Goal: Contribute content: Add original content to the website for others to see

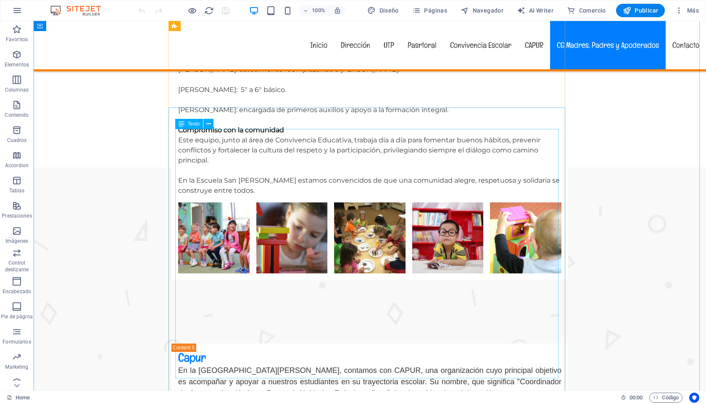
scroll to position [3425, 0]
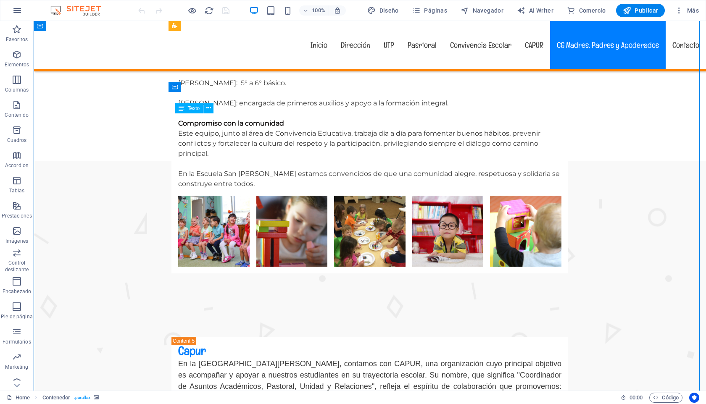
drag, startPoint x: 177, startPoint y: 119, endPoint x: 243, endPoint y: 213, distance: 115.2
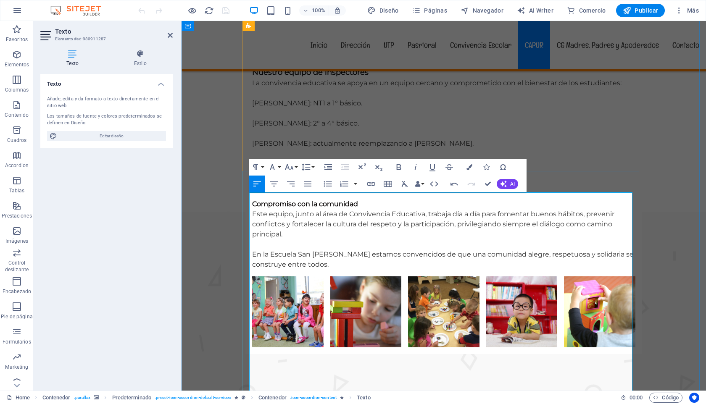
scroll to position [3348, 0]
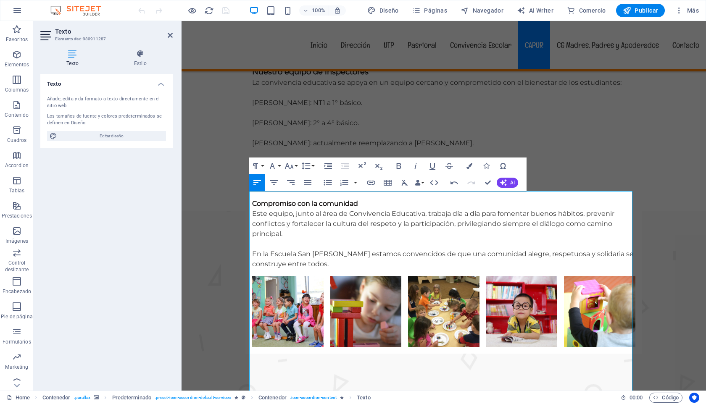
drag, startPoint x: 505, startPoint y: 198, endPoint x: 238, endPoint y: 196, distance: 267.2
click at [294, 166] on button "Font Size" at bounding box center [291, 166] width 16 height 17
click at [295, 166] on button "Font Size" at bounding box center [291, 166] width 16 height 17
click at [280, 166] on button "Font Family" at bounding box center [274, 166] width 16 height 17
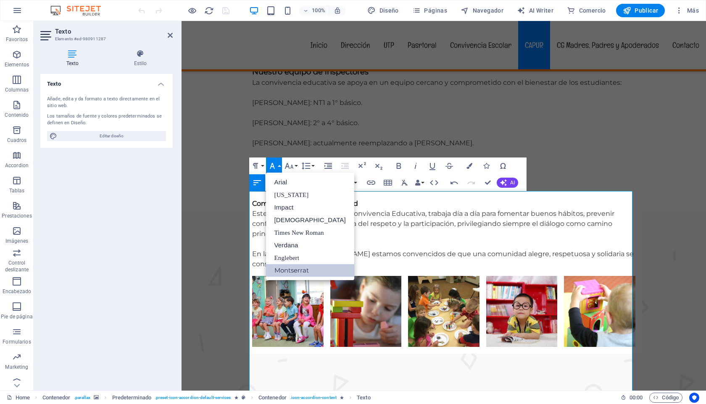
scroll to position [0, 0]
click at [280, 166] on button "Font Family" at bounding box center [274, 166] width 16 height 17
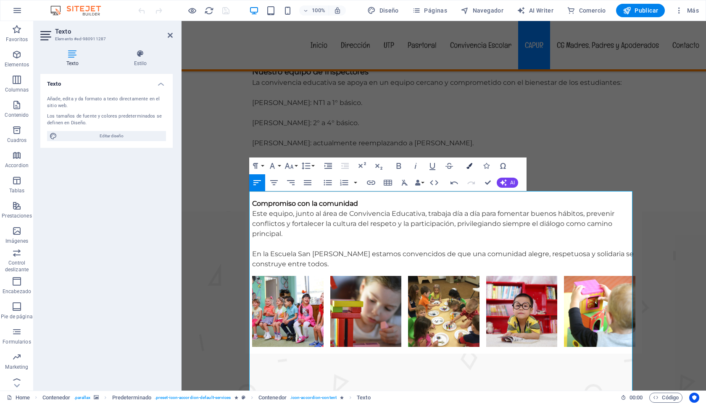
click at [470, 164] on icon "button" at bounding box center [469, 166] width 6 height 6
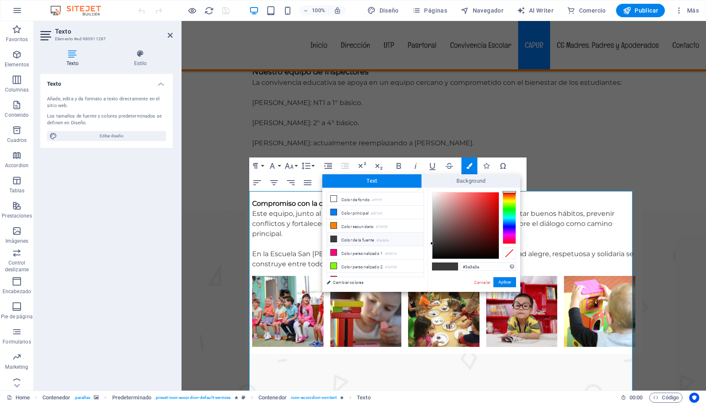
type input "#0e0202"
click at [487, 255] on div at bounding box center [465, 225] width 66 height 66
click at [506, 283] on button "Aplicar" at bounding box center [504, 282] width 23 height 10
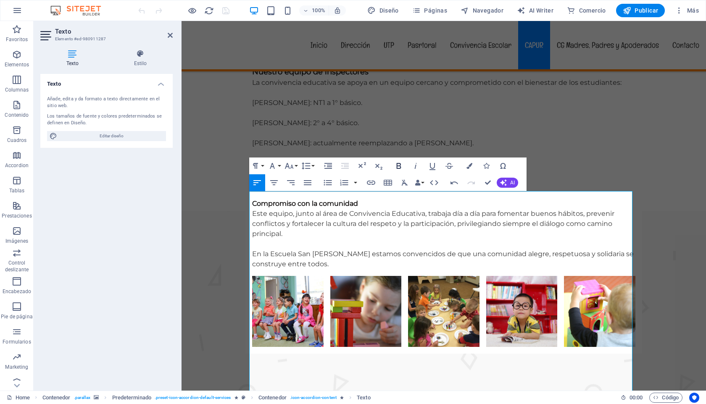
click at [400, 165] on icon "button" at bounding box center [398, 166] width 5 height 6
click at [293, 165] on icon "button" at bounding box center [289, 166] width 10 height 10
click at [297, 257] on link "18" at bounding box center [298, 258] width 30 height 13
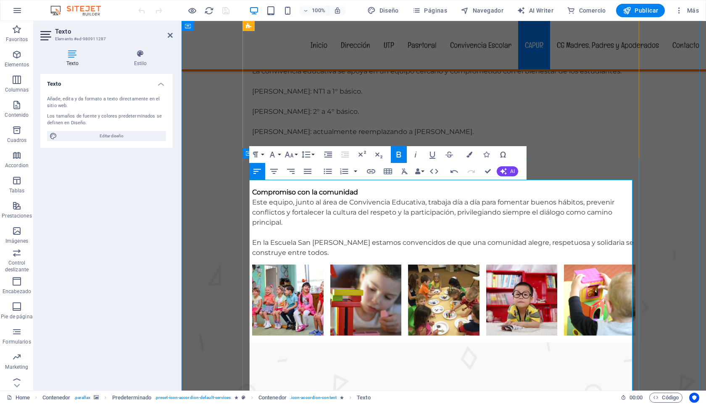
drag, startPoint x: 408, startPoint y: 207, endPoint x: 250, endPoint y: 205, distance: 158.4
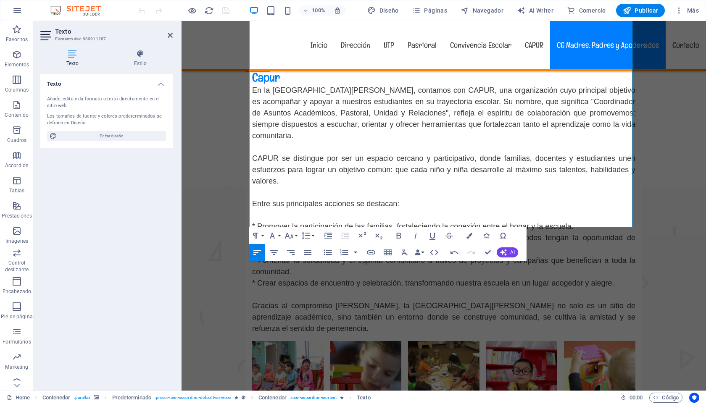
scroll to position [3669, 0]
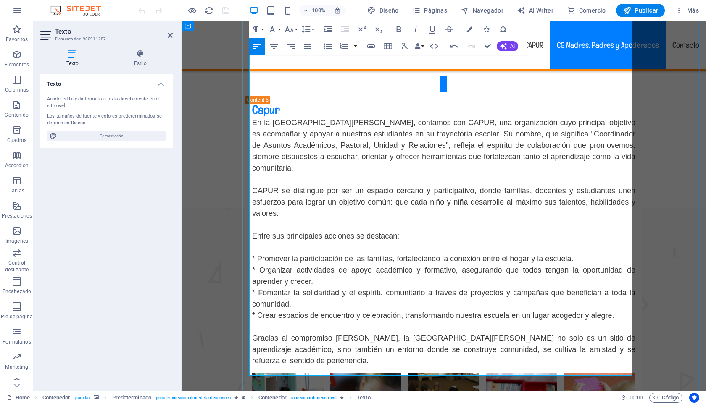
drag, startPoint x: 250, startPoint y: 187, endPoint x: 374, endPoint y: 370, distance: 220.6
click at [308, 47] on icon "button" at bounding box center [307, 46] width 10 height 10
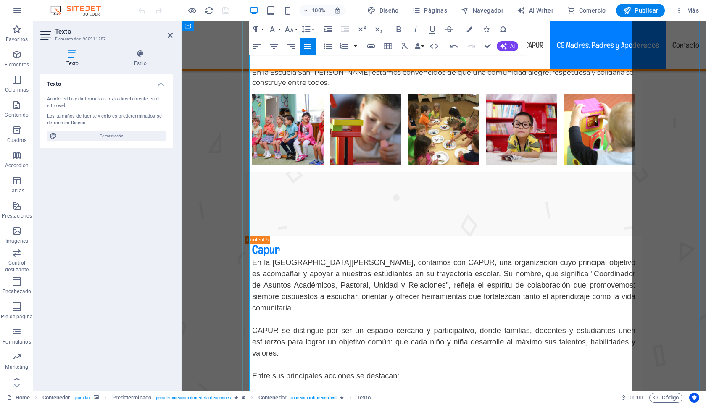
scroll to position [3397, 0]
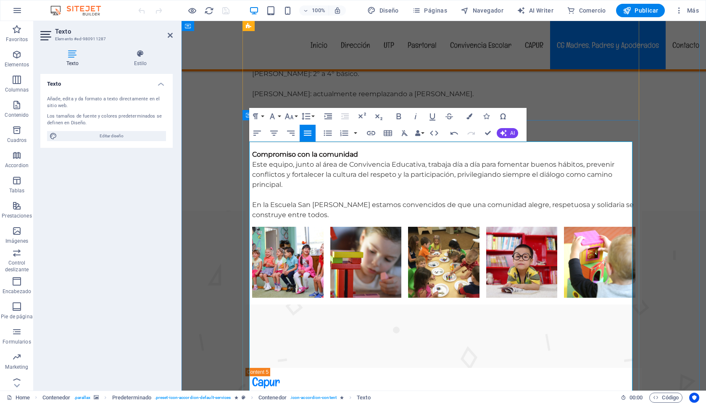
drag, startPoint x: 435, startPoint y: 280, endPoint x: 248, endPoint y: 279, distance: 186.5
click at [400, 117] on icon "button" at bounding box center [398, 116] width 5 height 6
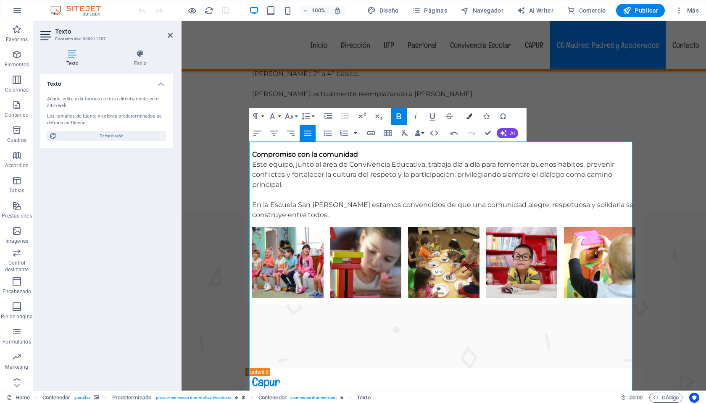
click at [469, 116] on icon "button" at bounding box center [469, 116] width 6 height 6
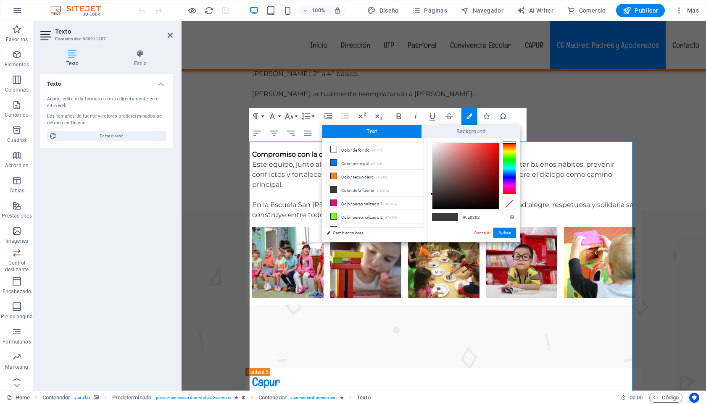
click at [488, 206] on div at bounding box center [465, 176] width 66 height 66
click at [504, 233] on button "Aplicar" at bounding box center [504, 233] width 23 height 10
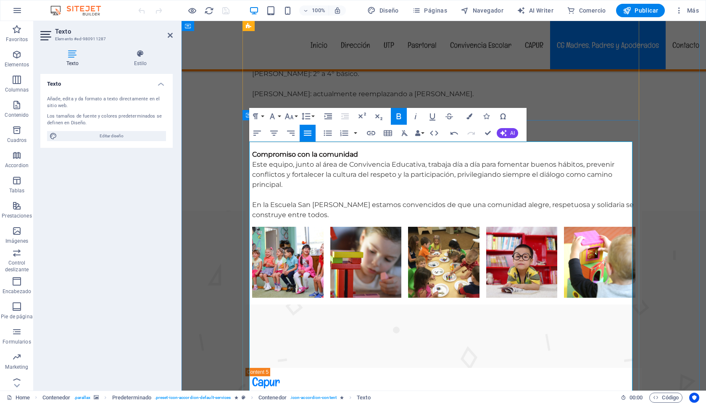
drag, startPoint x: 533, startPoint y: 148, endPoint x: 247, endPoint y: 148, distance: 285.7
click at [292, 116] on icon "button" at bounding box center [289, 116] width 10 height 10
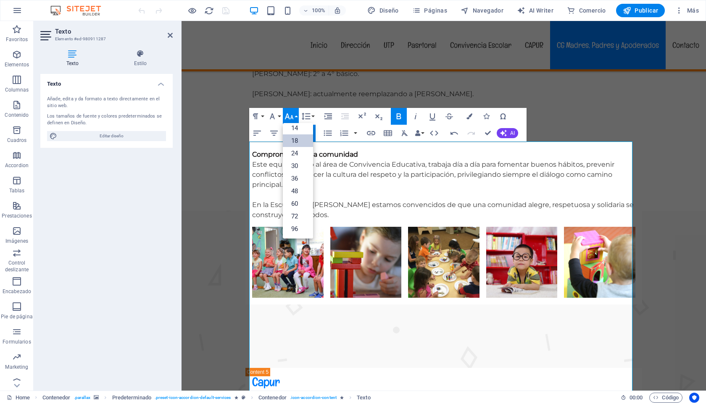
scroll to position [68, 0]
drag, startPoint x: 430, startPoint y: 279, endPoint x: 249, endPoint y: 284, distance: 181.1
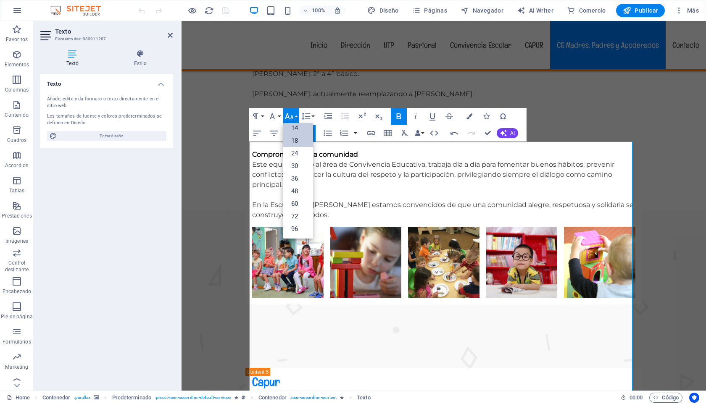
click at [298, 130] on link "14" at bounding box center [298, 128] width 30 height 13
click at [296, 115] on button "Font Size" at bounding box center [291, 116] width 16 height 17
click at [300, 140] on link "18" at bounding box center [298, 140] width 30 height 13
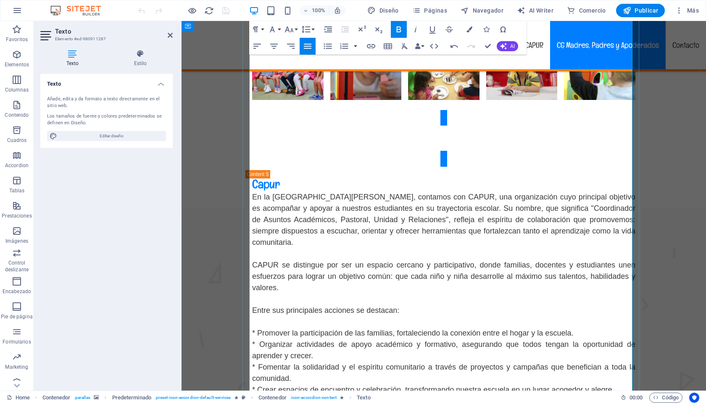
scroll to position [3595, 0]
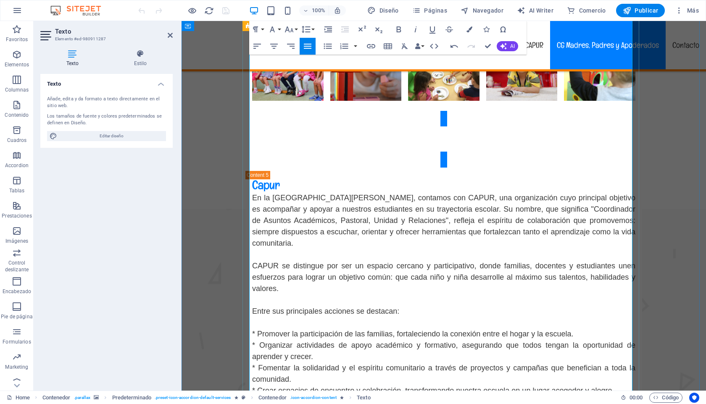
drag, startPoint x: 431, startPoint y: 204, endPoint x: 247, endPoint y: 202, distance: 184.0
click at [290, 26] on icon "button" at bounding box center [289, 29] width 10 height 10
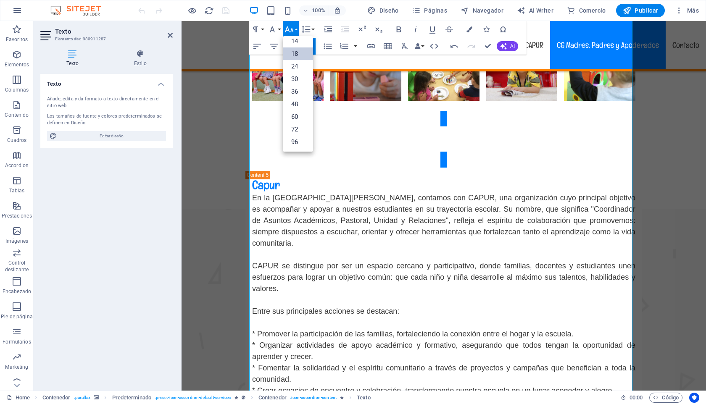
click at [295, 52] on link "18" at bounding box center [298, 53] width 30 height 13
click at [470, 32] on icon "button" at bounding box center [469, 29] width 6 height 6
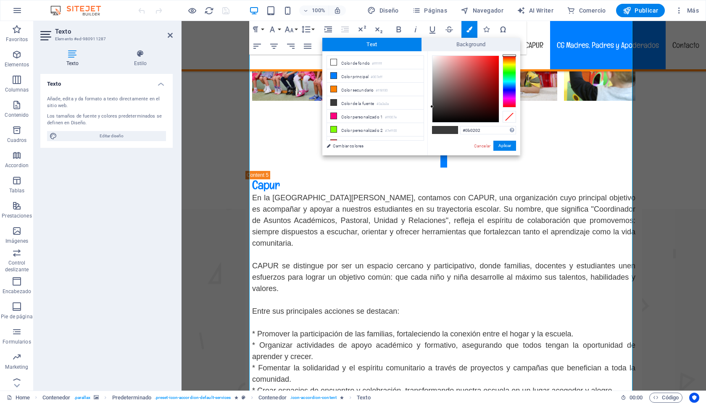
click at [489, 119] on div at bounding box center [465, 89] width 66 height 66
drag, startPoint x: 501, startPoint y: 143, endPoint x: 319, endPoint y: 124, distance: 182.9
click at [501, 143] on button "Aplicar" at bounding box center [504, 146] width 23 height 10
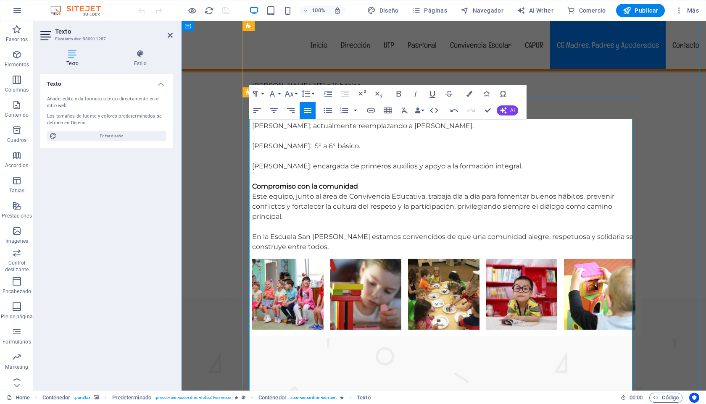
scroll to position [3454, 0]
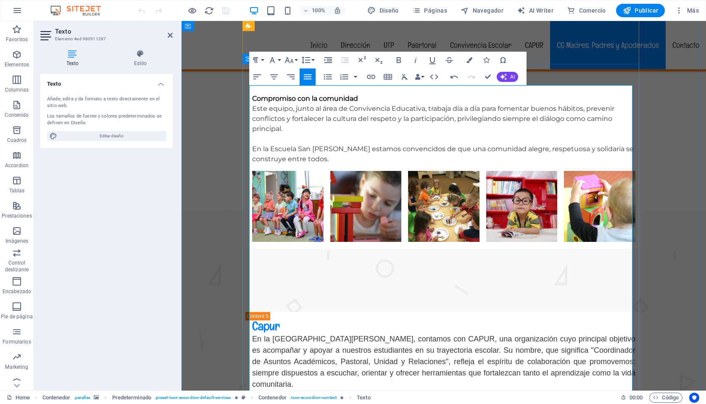
drag, startPoint x: 254, startPoint y: 274, endPoint x: 247, endPoint y: 273, distance: 6.3
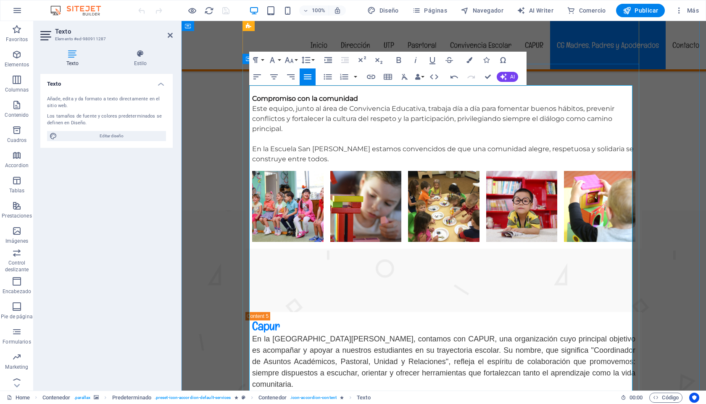
click at [327, 77] on icon "button" at bounding box center [328, 77] width 10 height 10
click at [328, 76] on icon "button" at bounding box center [327, 76] width 8 height 5
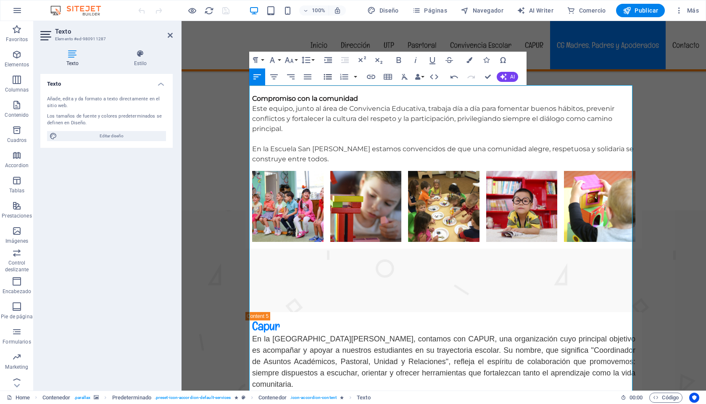
click at [328, 76] on icon "button" at bounding box center [327, 76] width 8 height 5
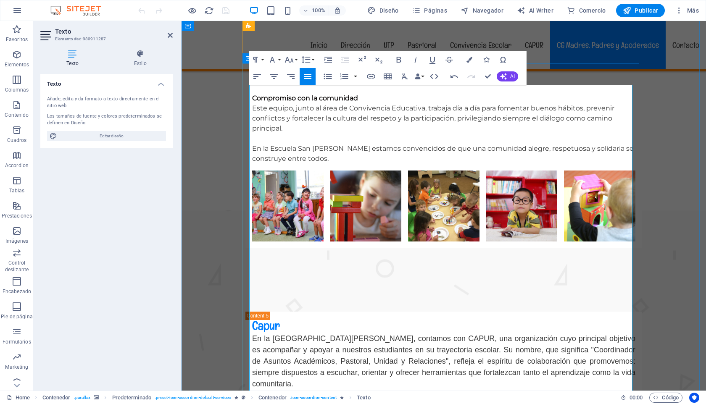
drag, startPoint x: 556, startPoint y: 287, endPoint x: 246, endPoint y: 276, distance: 310.6
click at [307, 74] on icon "button" at bounding box center [308, 76] width 8 height 5
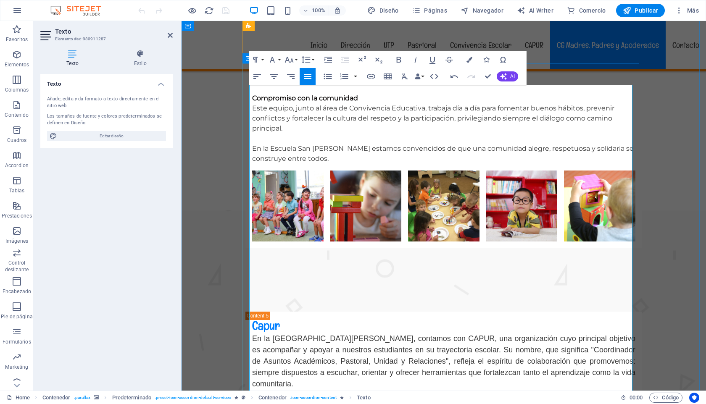
drag, startPoint x: 250, startPoint y: 294, endPoint x: 513, endPoint y: 327, distance: 265.0
click at [308, 76] on icon "button" at bounding box center [308, 76] width 8 height 5
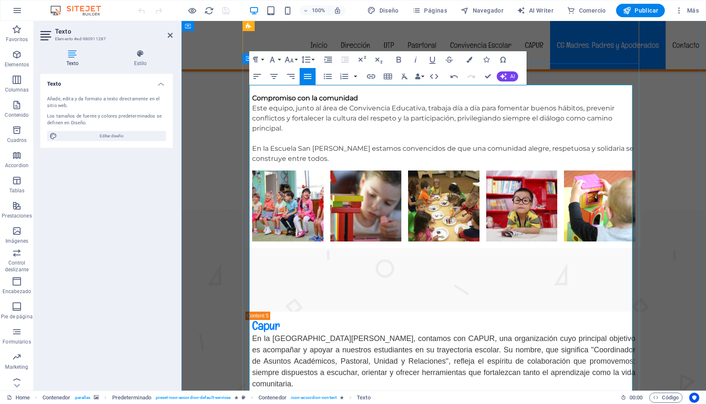
drag, startPoint x: 255, startPoint y: 306, endPoint x: 248, endPoint y: 305, distance: 7.3
click at [327, 77] on icon "button" at bounding box center [328, 76] width 10 height 10
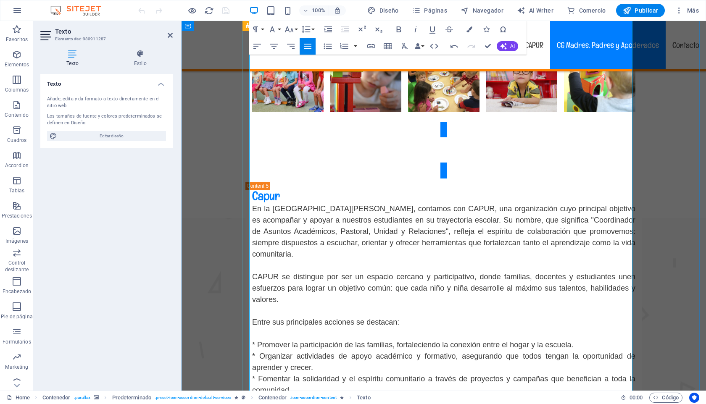
scroll to position [3593, 0]
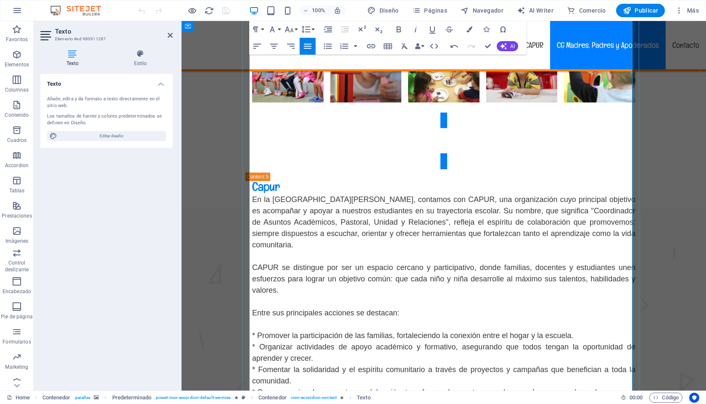
drag, startPoint x: 255, startPoint y: 258, endPoint x: 249, endPoint y: 258, distance: 5.9
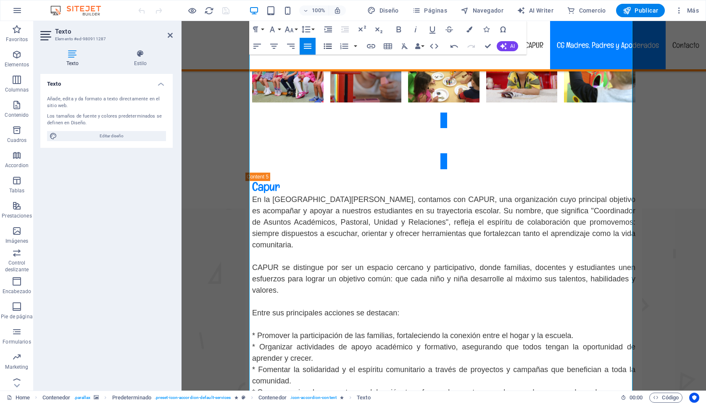
click at [326, 45] on icon "button" at bounding box center [328, 46] width 10 height 10
drag, startPoint x: 251, startPoint y: 272, endPoint x: 258, endPoint y: 274, distance: 6.8
drag, startPoint x: 255, startPoint y: 289, endPoint x: 248, endPoint y: 288, distance: 6.8
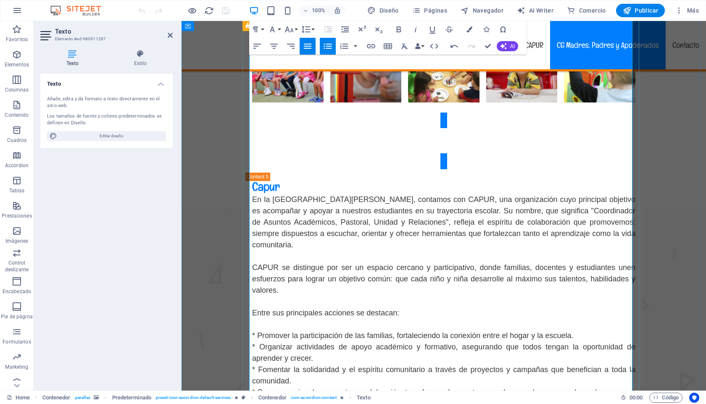
click at [330, 47] on icon "button" at bounding box center [328, 46] width 10 height 10
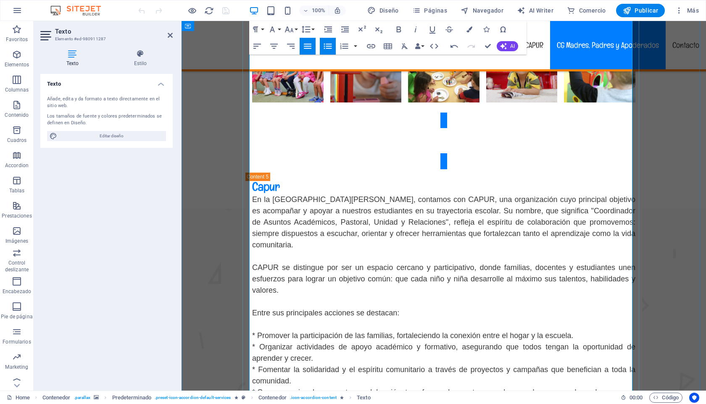
drag, startPoint x: 426, startPoint y: 340, endPoint x: 248, endPoint y: 339, distance: 177.3
click at [288, 29] on icon "button" at bounding box center [288, 29] width 9 height 6
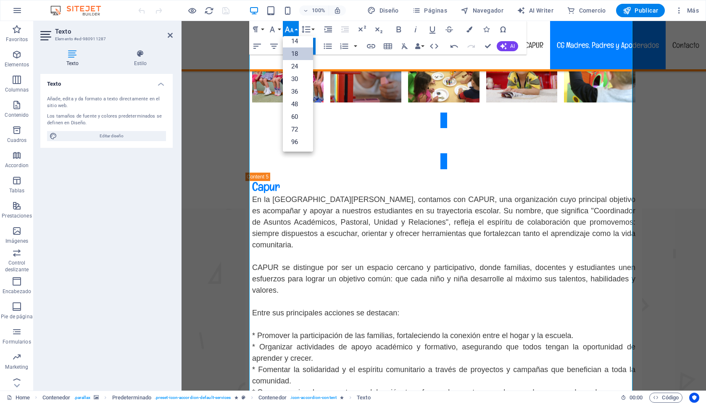
click at [298, 55] on link "18" at bounding box center [298, 53] width 30 height 13
click at [399, 28] on icon "button" at bounding box center [399, 29] width 10 height 10
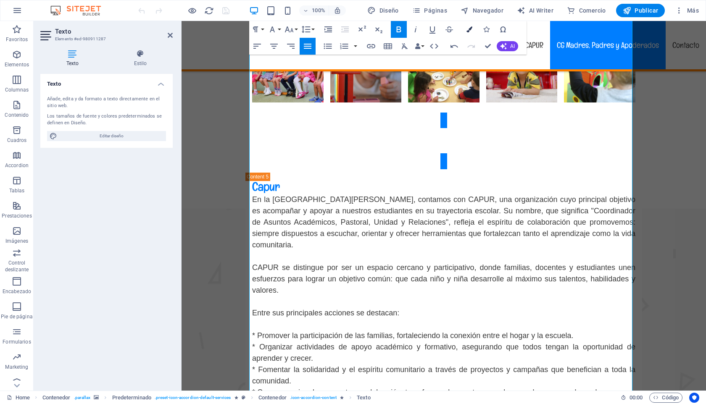
click at [468, 31] on icon "button" at bounding box center [469, 29] width 6 height 6
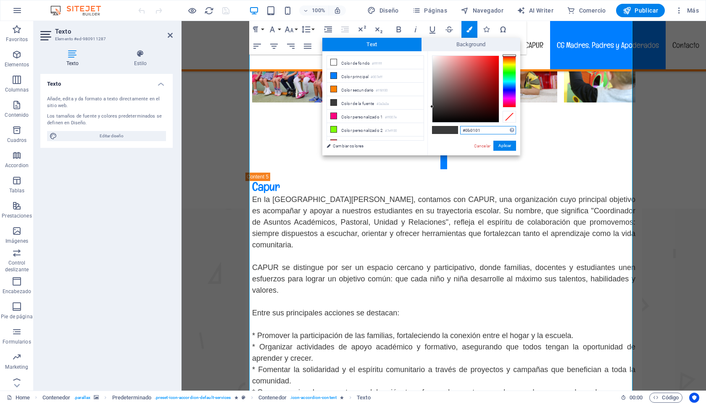
click at [491, 119] on div at bounding box center [465, 89] width 66 height 66
click at [507, 145] on button "Aplicar" at bounding box center [504, 146] width 23 height 10
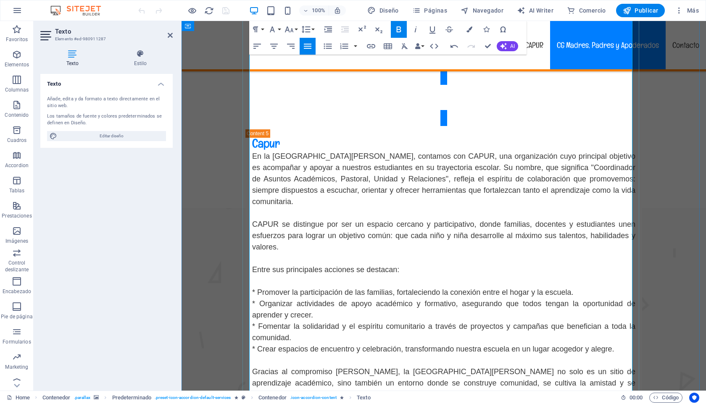
scroll to position [3638, 0]
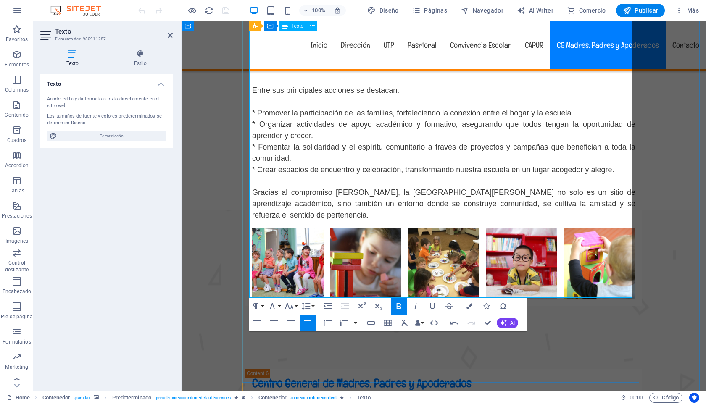
scroll to position [3813, 0]
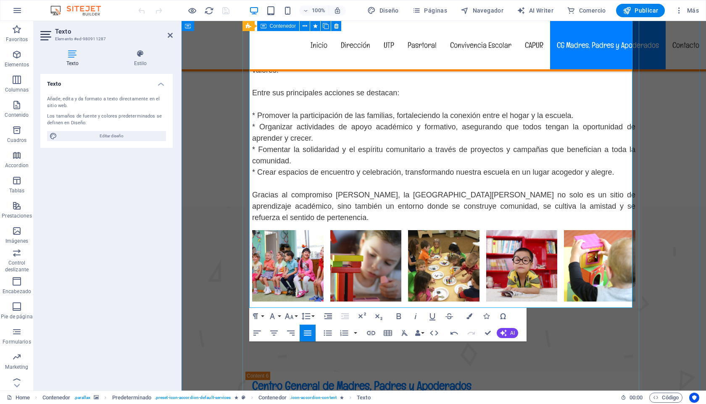
drag, startPoint x: 255, startPoint y: 171, endPoint x: 246, endPoint y: 170, distance: 9.3
click at [327, 331] on icon "button" at bounding box center [328, 333] width 10 height 10
drag, startPoint x: 254, startPoint y: 192, endPoint x: 247, endPoint y: 192, distance: 7.6
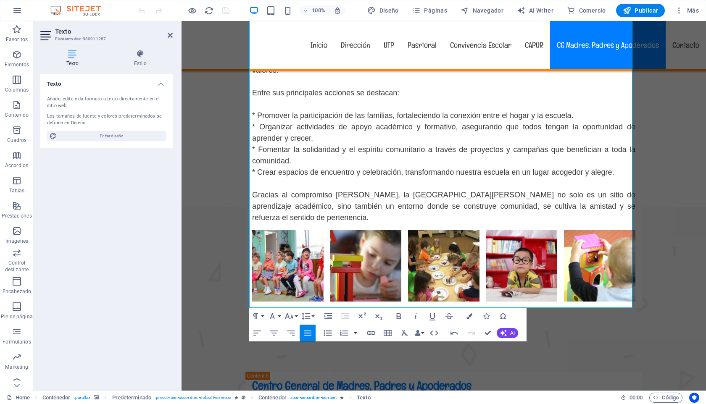
click at [325, 332] on icon "button" at bounding box center [328, 333] width 10 height 10
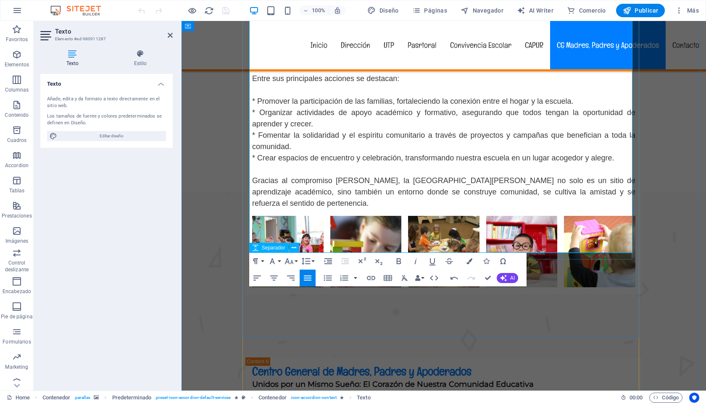
scroll to position [3866, 0]
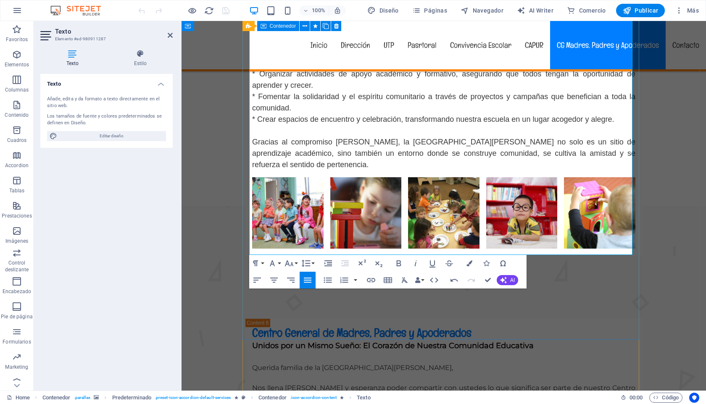
drag, startPoint x: 303, startPoint y: 251, endPoint x: 247, endPoint y: 239, distance: 57.7
click at [399, 263] on icon "button" at bounding box center [399, 263] width 10 height 10
click at [468, 263] on icon "button" at bounding box center [469, 263] width 6 height 6
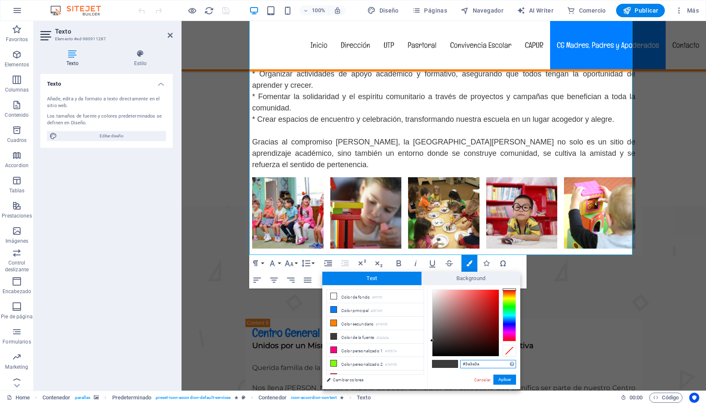
type input "#0e0202"
click at [490, 352] on div at bounding box center [465, 323] width 66 height 66
click at [510, 379] on button "Aplicar" at bounding box center [504, 380] width 23 height 10
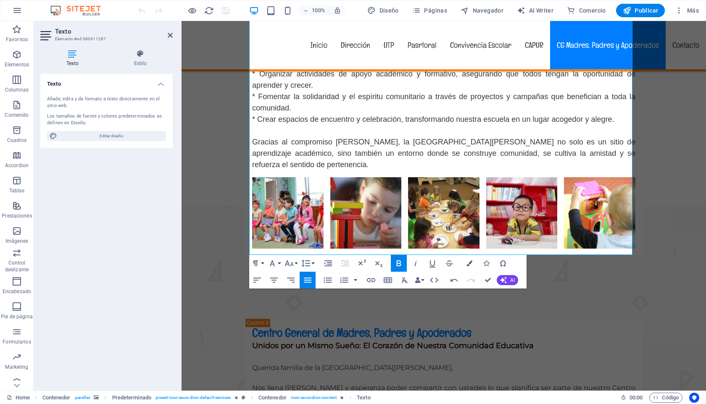
click at [678, 206] on figure at bounding box center [443, 412] width 524 height 412
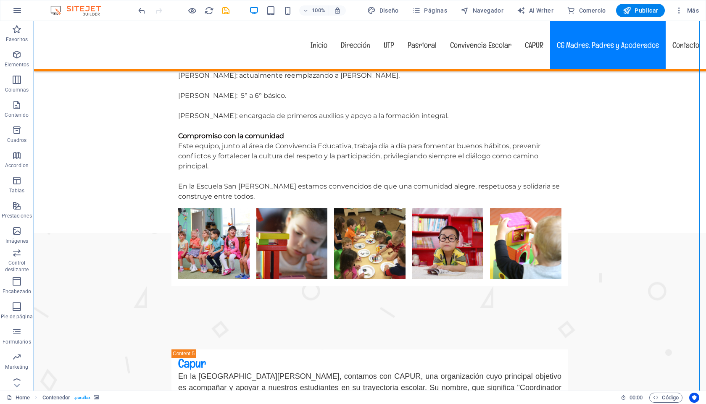
scroll to position [3349, 0]
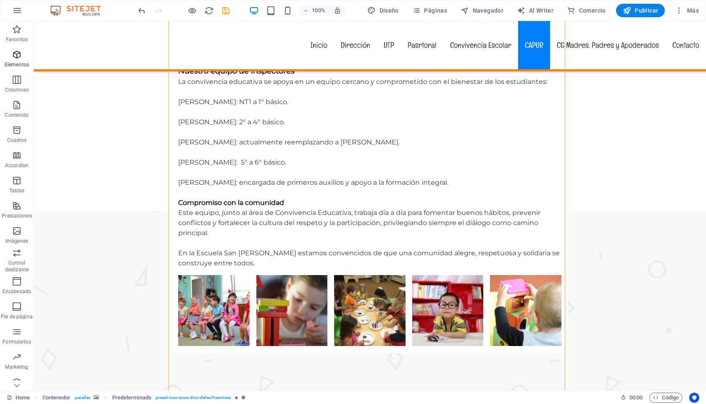
click at [19, 58] on icon "button" at bounding box center [17, 55] width 10 height 10
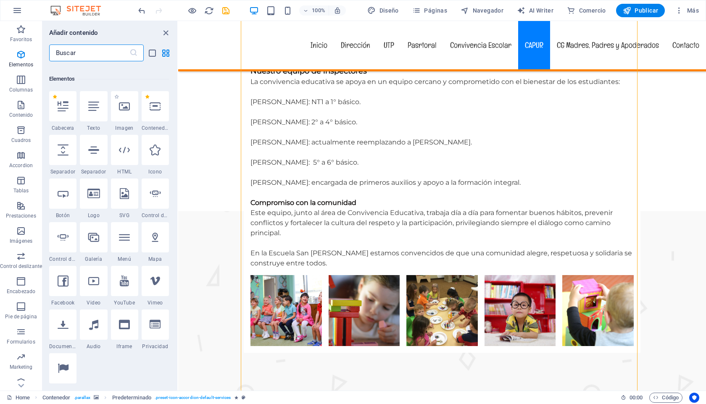
scroll to position [158, 0]
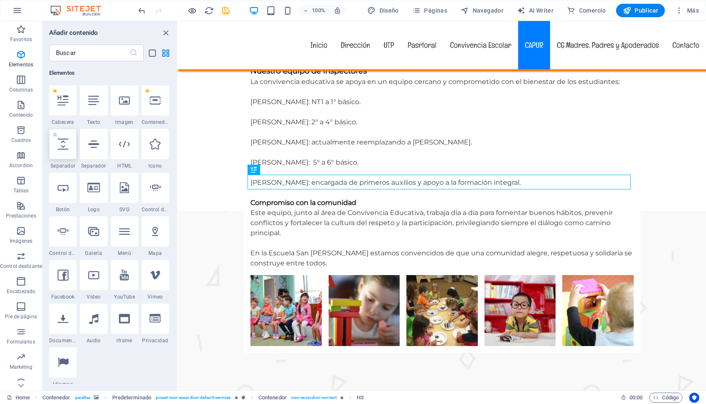
click at [66, 145] on icon at bounding box center [63, 144] width 11 height 11
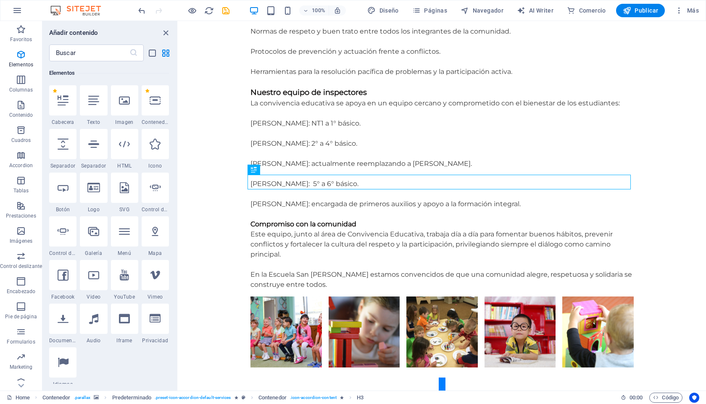
scroll to position [98, 0]
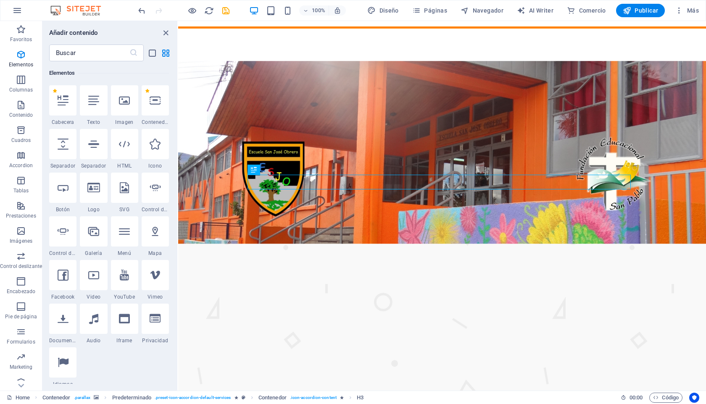
select select "px"
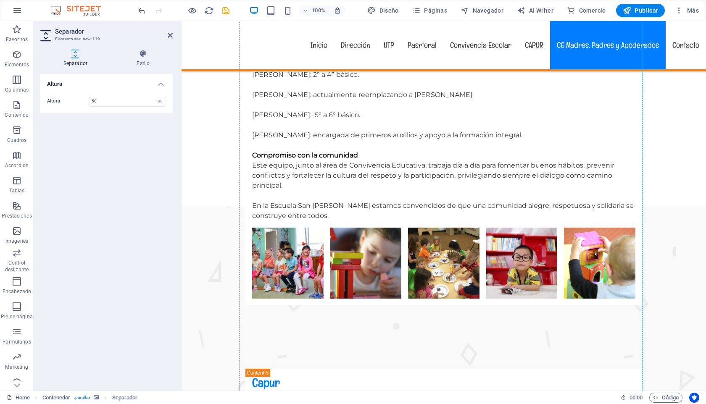
scroll to position [3414, 0]
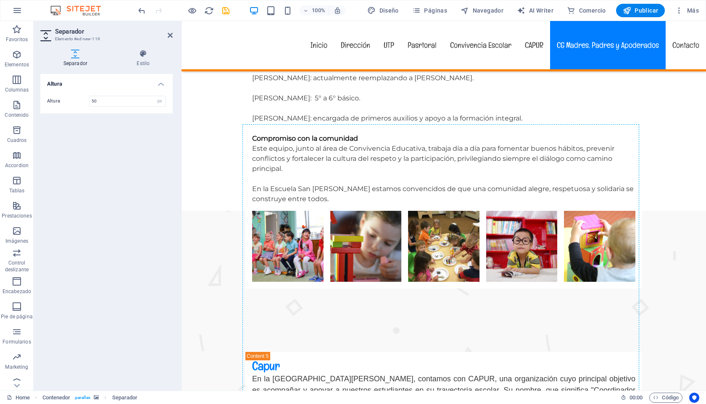
drag, startPoint x: 452, startPoint y: 260, endPoint x: 324, endPoint y: 121, distance: 189.1
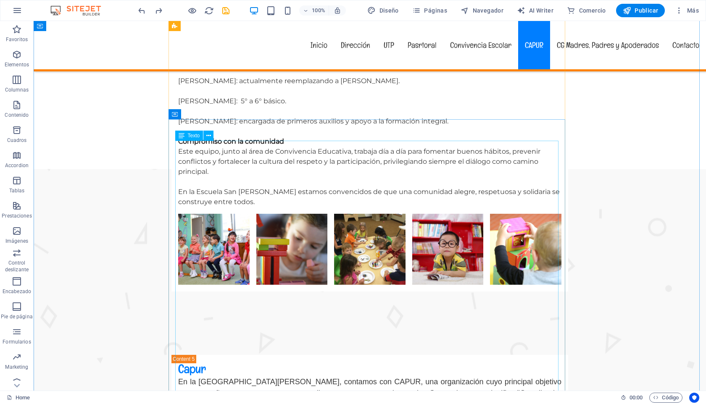
scroll to position [3367, 0]
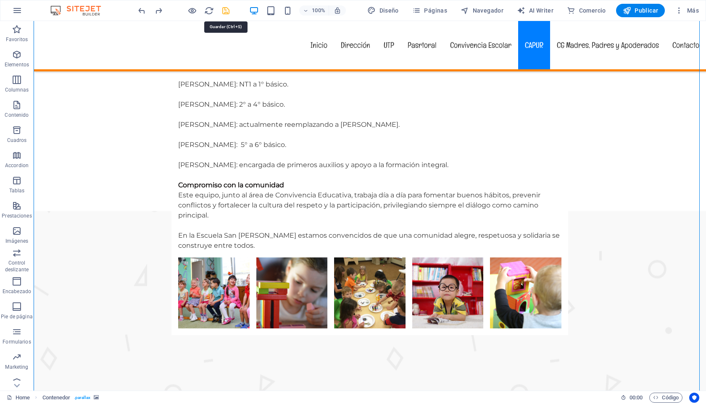
click at [225, 10] on icon "save" at bounding box center [226, 11] width 10 height 10
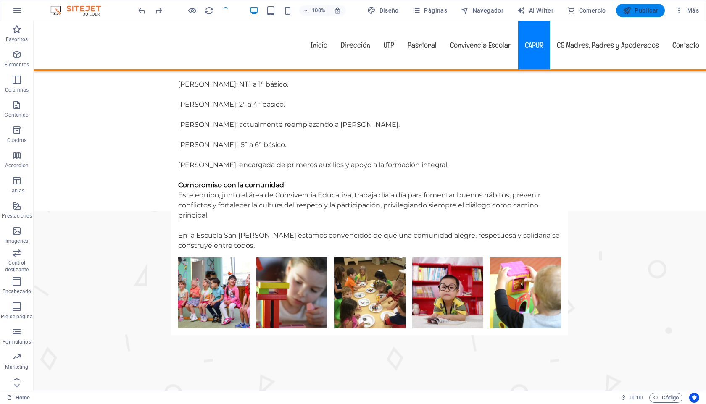
click at [644, 12] on span "Publicar" at bounding box center [641, 10] width 36 height 8
